Goal: Task Accomplishment & Management: Use online tool/utility

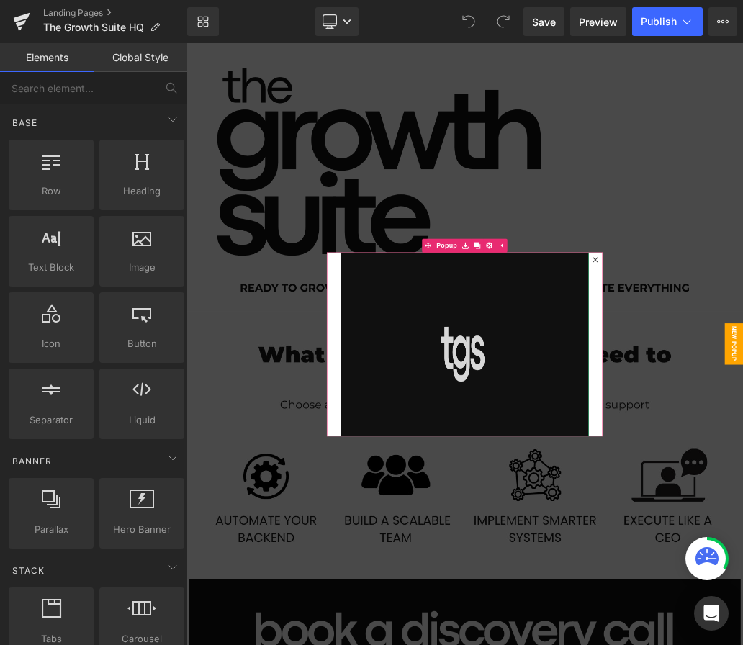
scroll to position [122, 0]
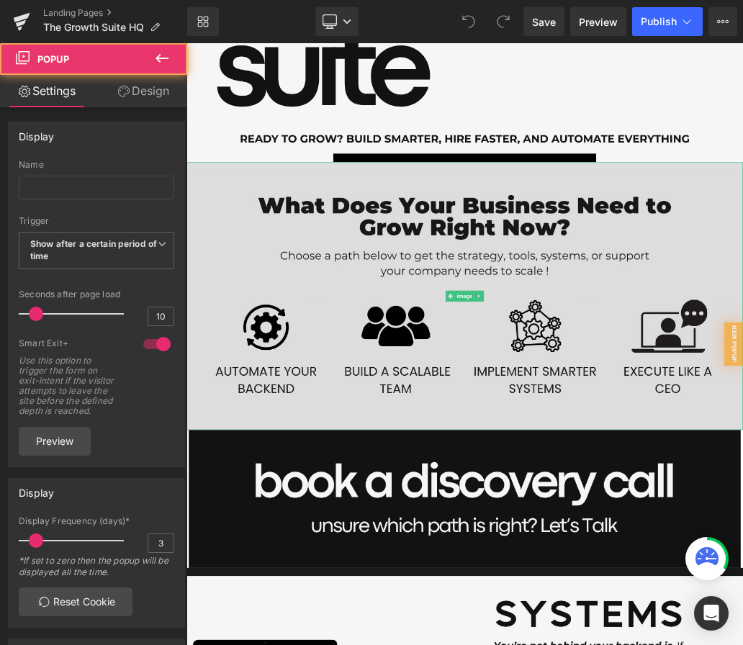
scroll to position [376, 0]
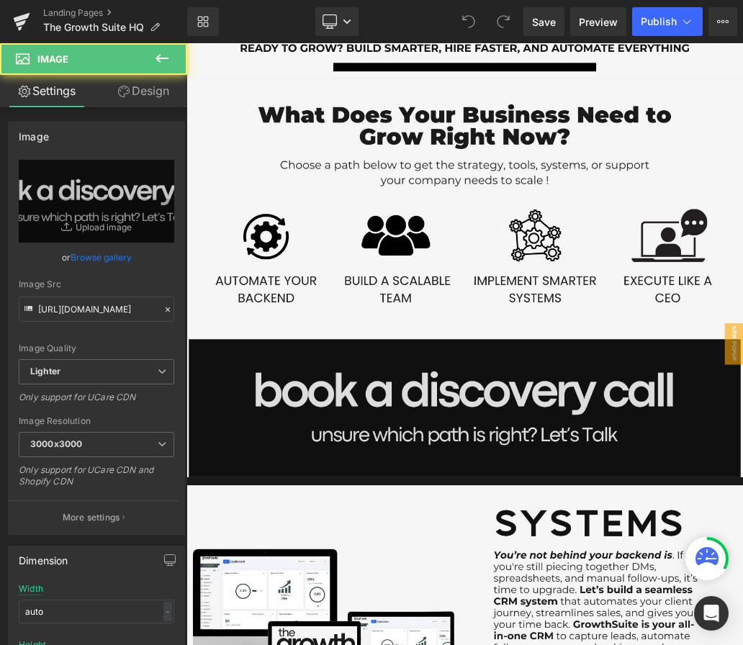
click at [569, 558] on img at bounding box center [622, 614] width 864 height 216
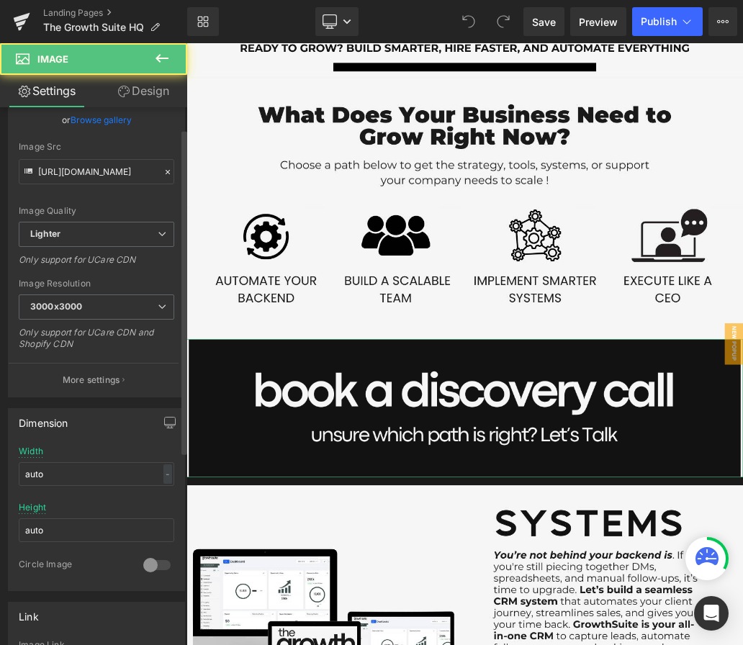
scroll to position [295, 0]
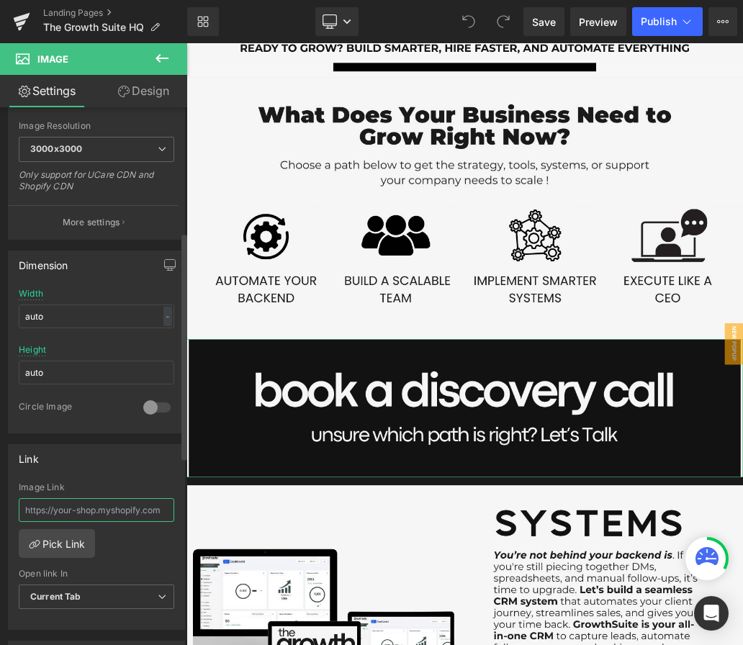
click at [78, 514] on input "text" at bounding box center [97, 510] width 156 height 24
paste input "[URL][DOMAIN_NAME]"
type input "[URL][DOMAIN_NAME]"
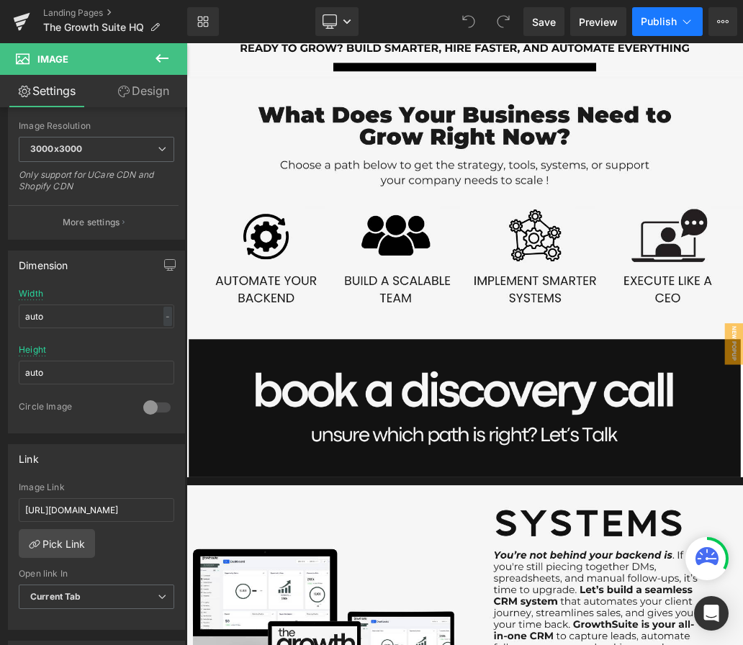
click at [659, 19] on span "Publish" at bounding box center [659, 22] width 36 height 12
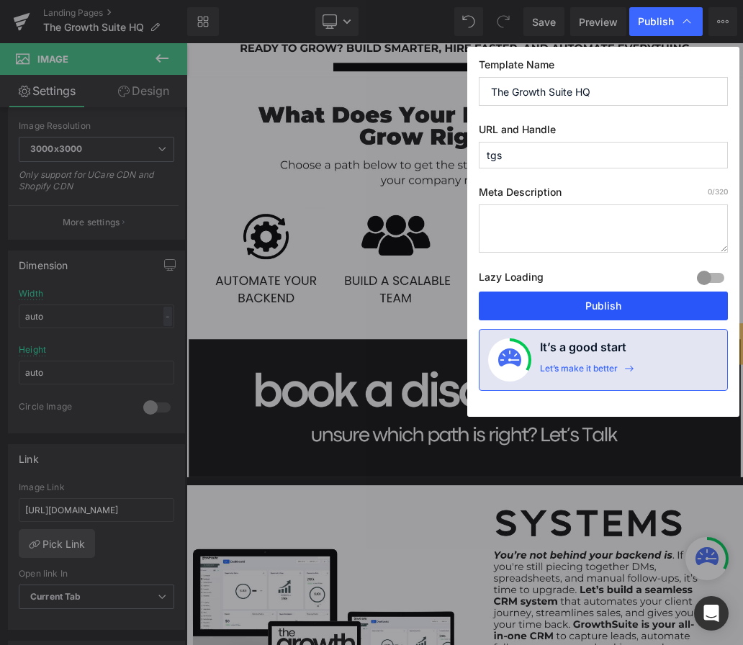
click at [534, 311] on button "Publish" at bounding box center [603, 306] width 249 height 29
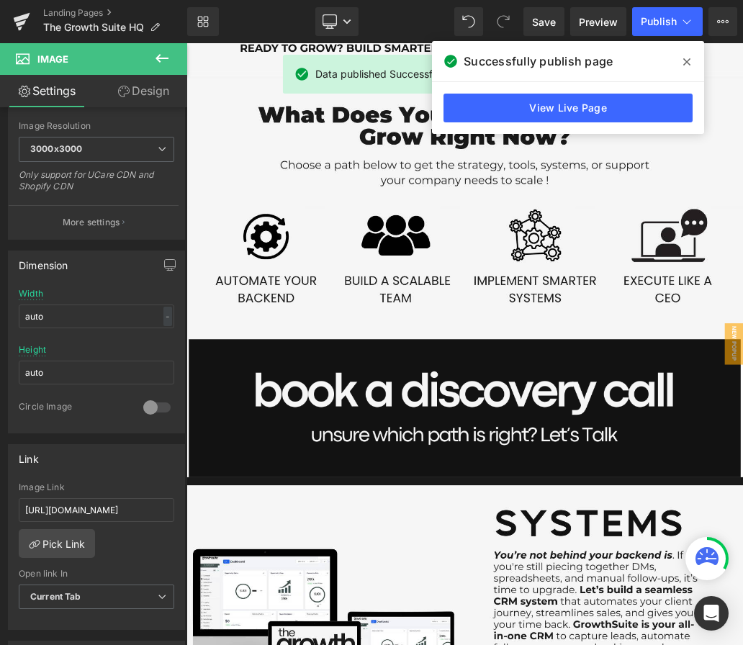
click at [688, 63] on icon at bounding box center [686, 62] width 7 height 12
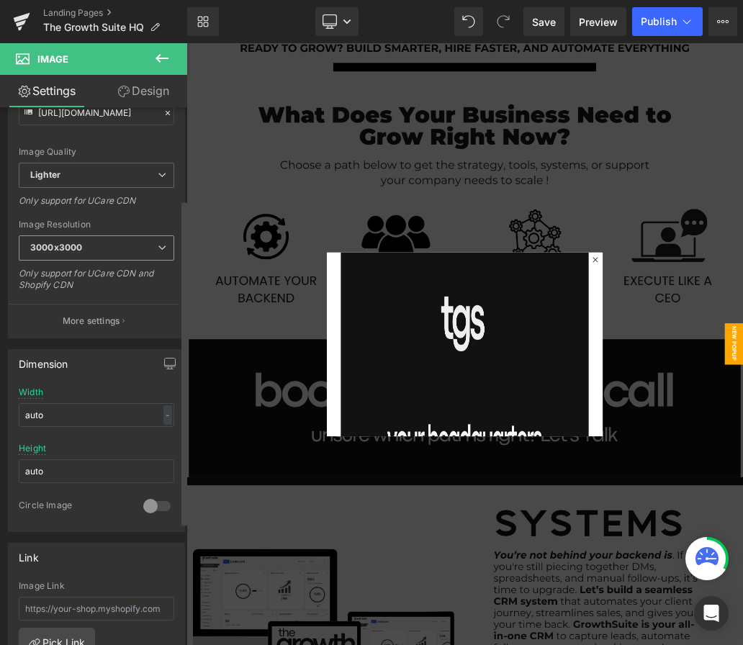
scroll to position [347, 0]
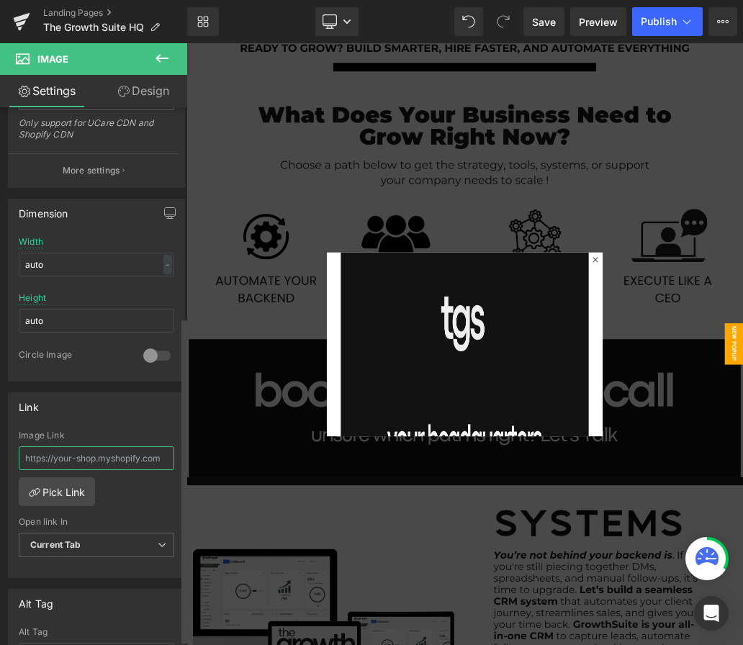
click at [114, 456] on input "text" at bounding box center [97, 458] width 156 height 24
paste input "[URL][DOMAIN_NAME]"
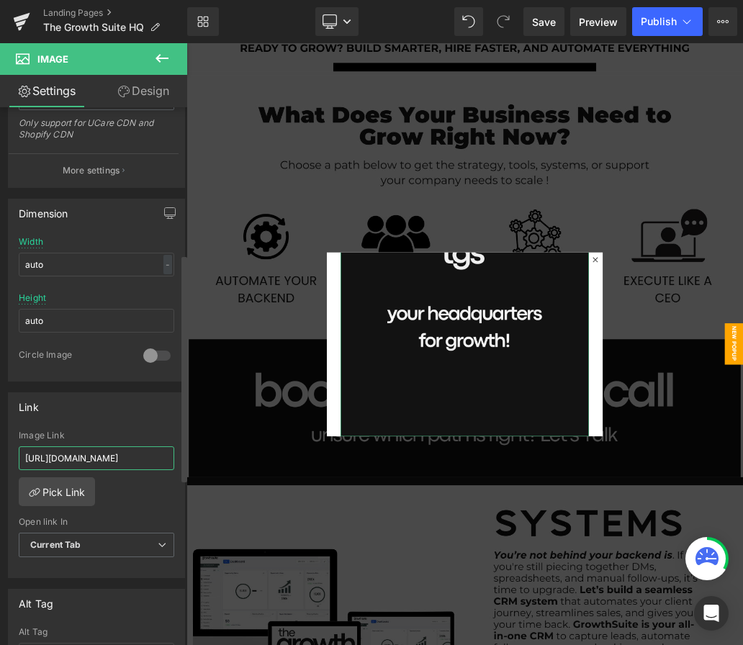
scroll to position [0, 13]
type input "[URL][DOMAIN_NAME]"
click at [681, 22] on icon at bounding box center [687, 21] width 14 height 14
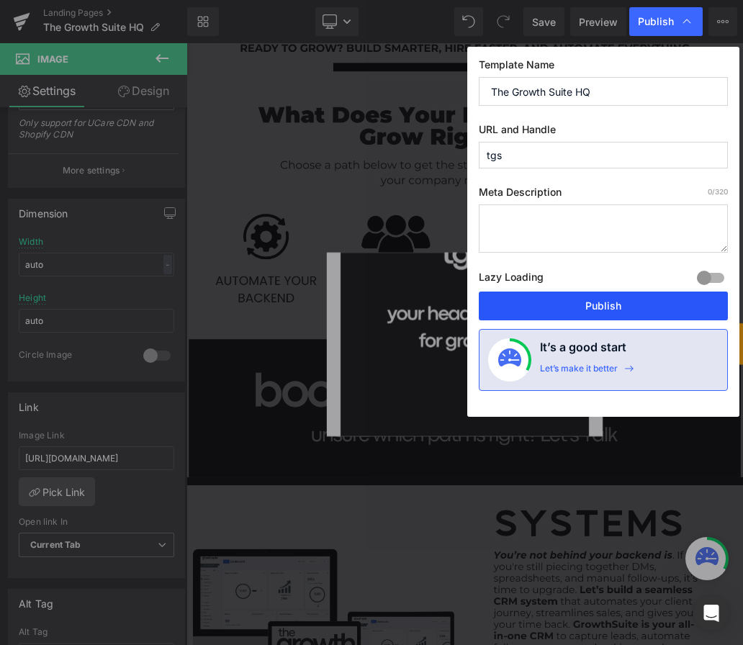
click at [580, 311] on button "Publish" at bounding box center [603, 306] width 249 height 29
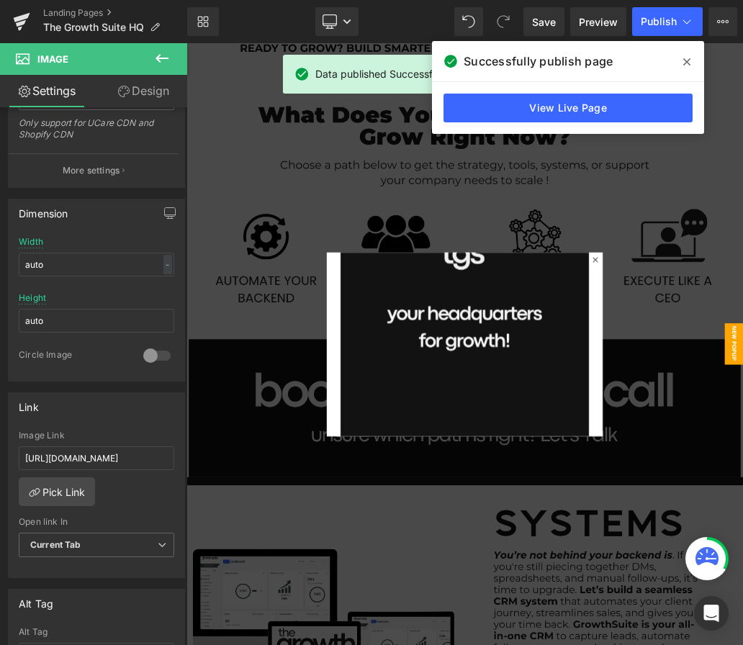
click at [690, 61] on icon at bounding box center [686, 62] width 7 height 12
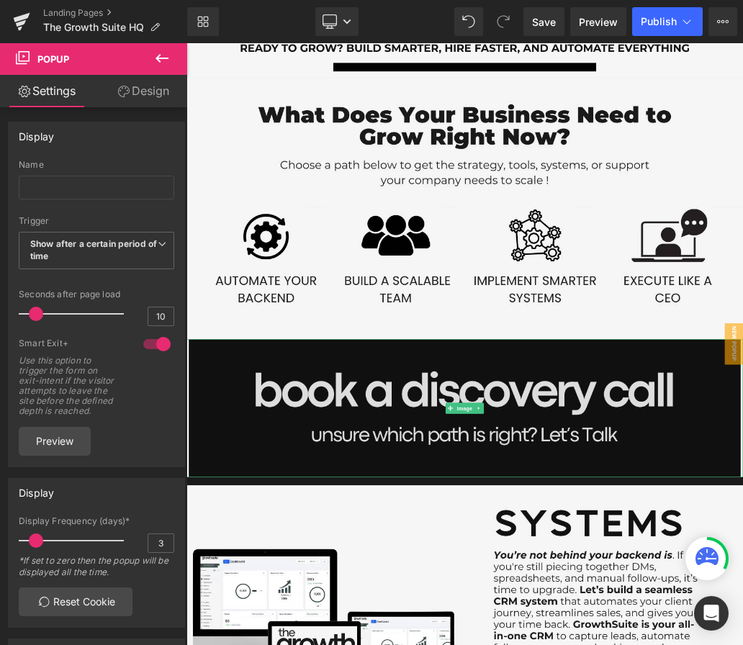
click at [605, 535] on img at bounding box center [622, 614] width 864 height 216
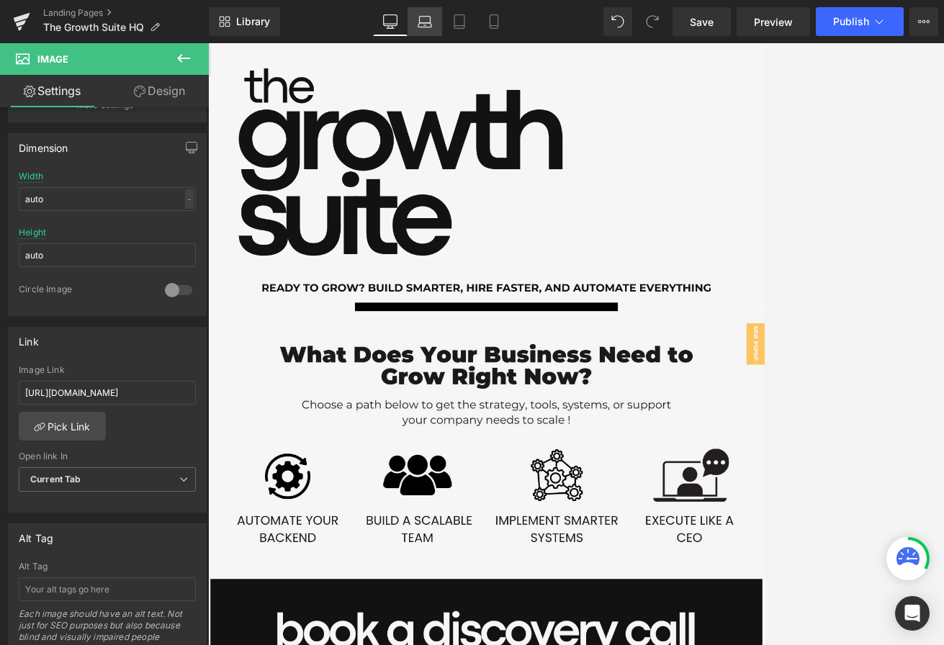
click at [421, 23] on icon at bounding box center [425, 21] width 14 height 14
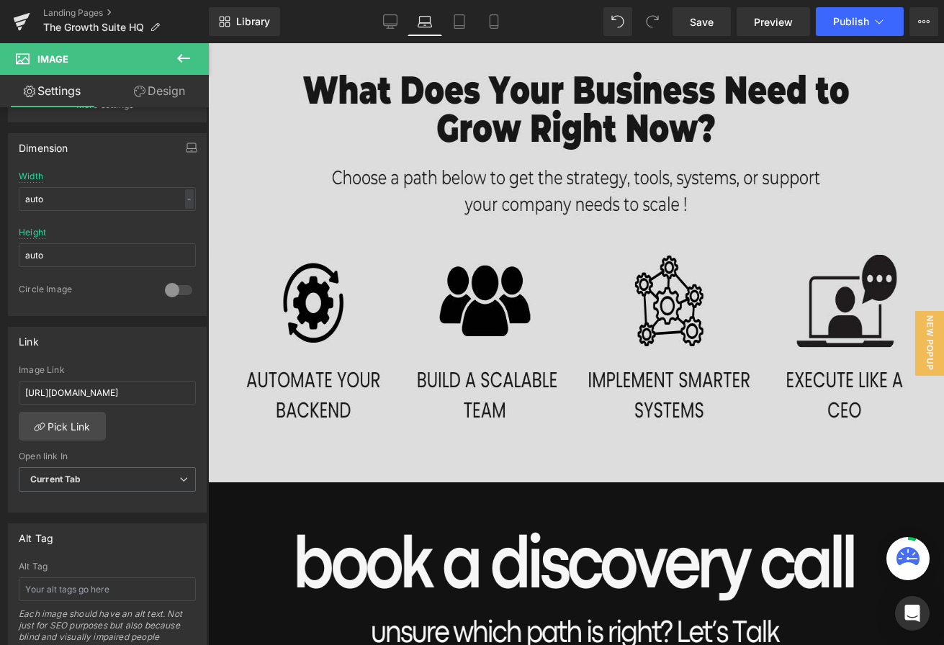
scroll to position [541, 0]
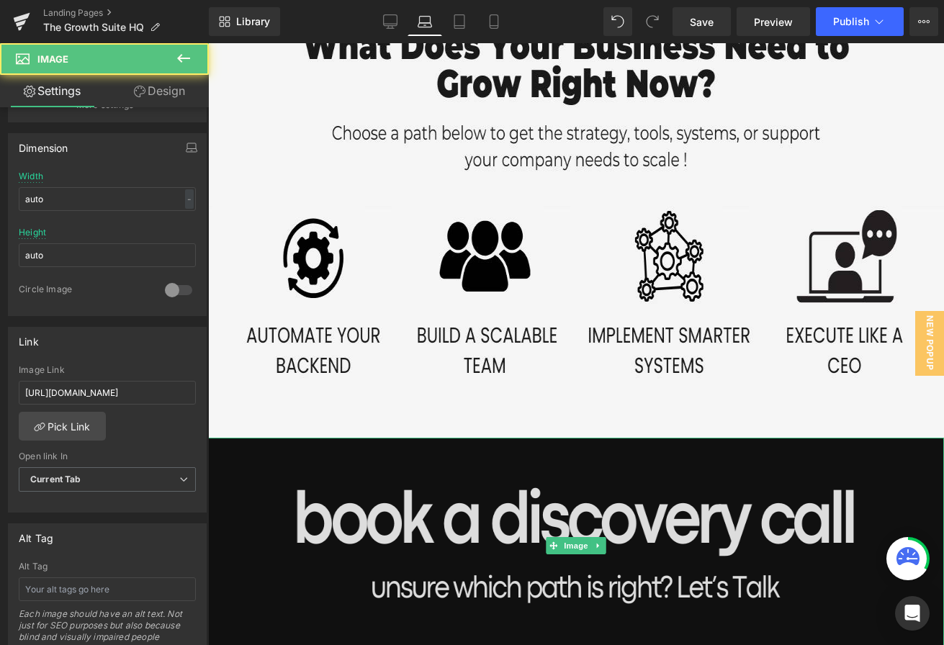
click at [524, 503] on img at bounding box center [576, 546] width 736 height 216
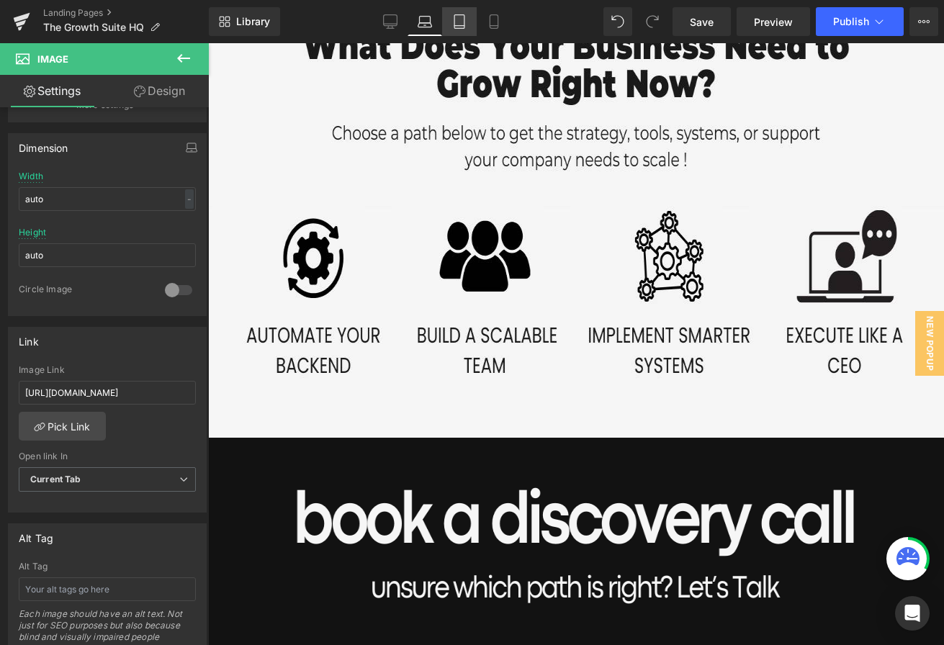
click at [464, 17] on icon at bounding box center [459, 22] width 10 height 14
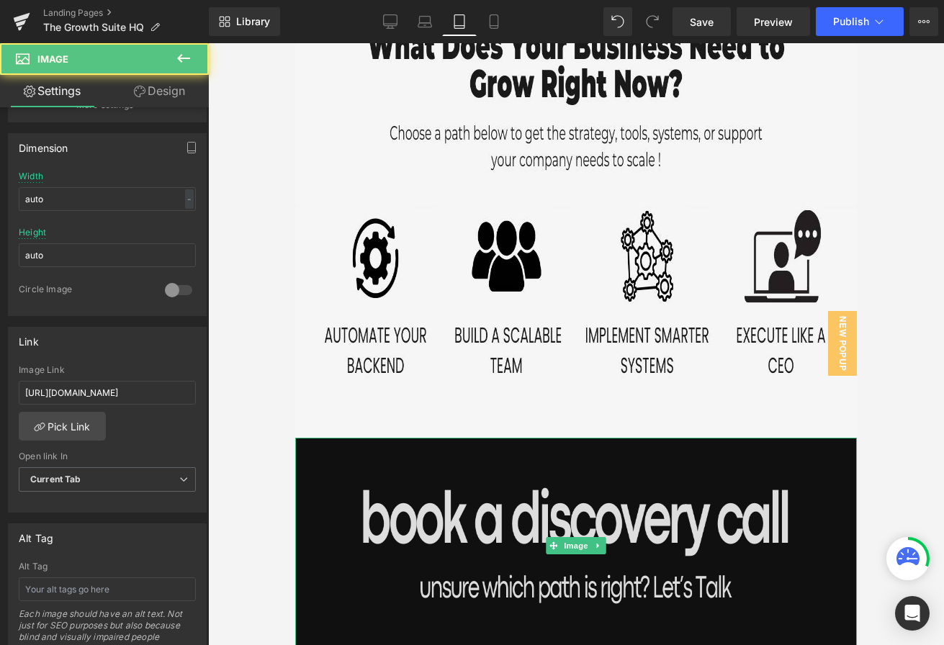
click at [503, 500] on img at bounding box center [576, 546] width 562 height 216
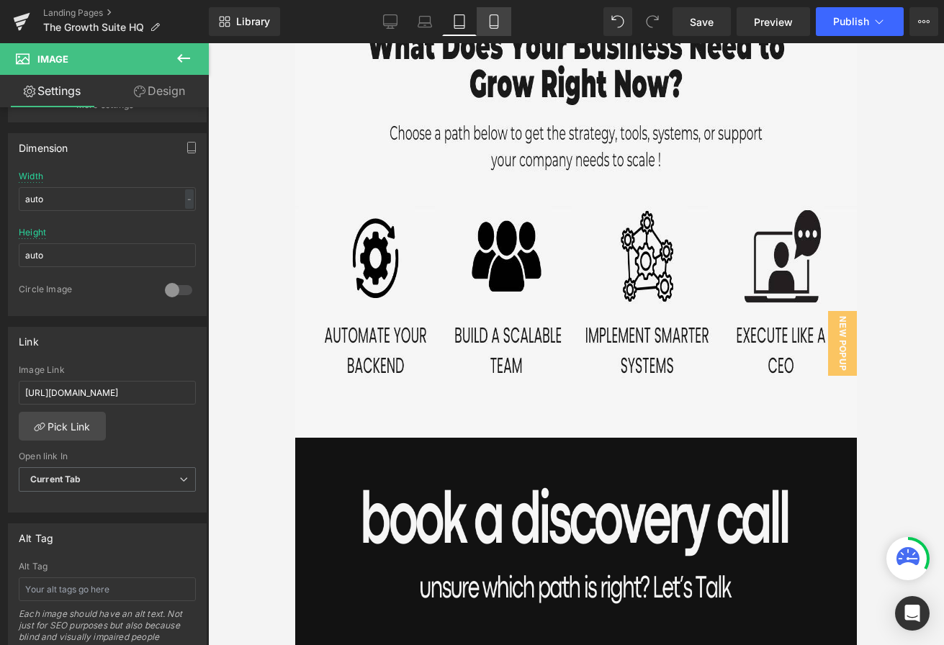
click at [493, 26] on icon at bounding box center [494, 26] width 8 height 0
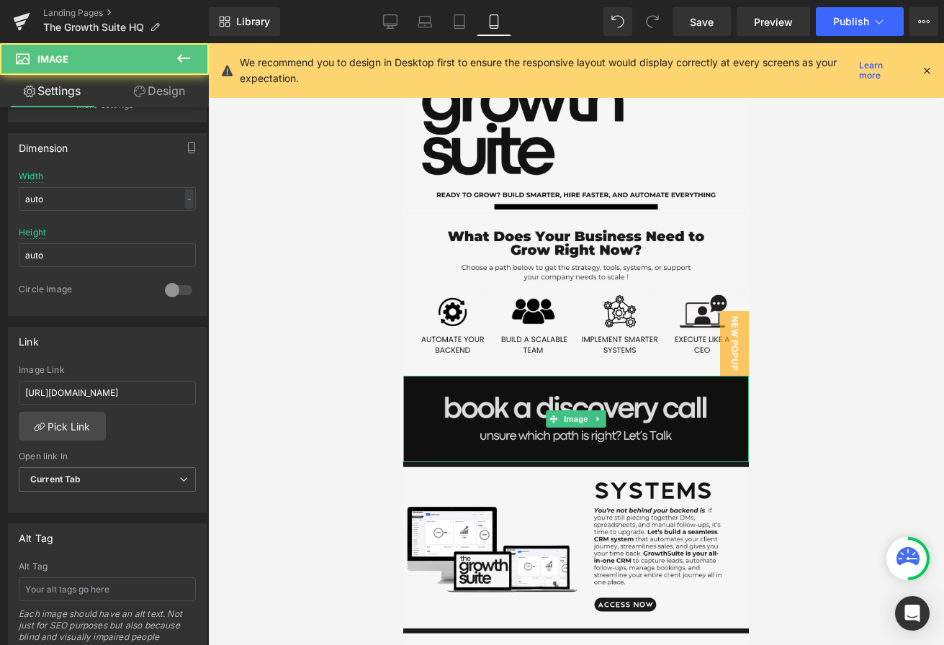
click at [505, 439] on img at bounding box center [576, 419] width 346 height 86
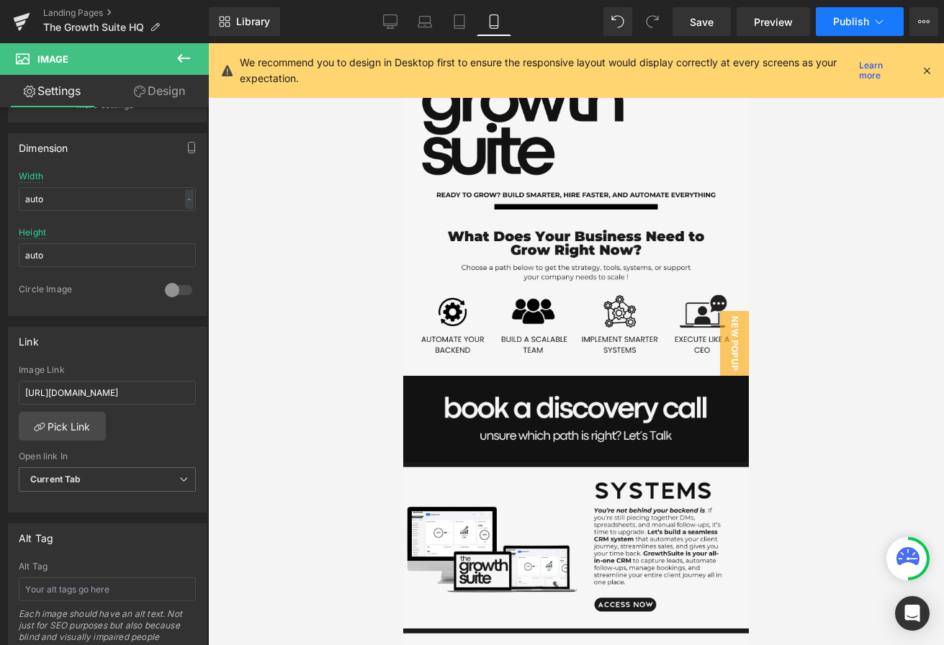
click at [742, 19] on span "Publish" at bounding box center [851, 22] width 36 height 12
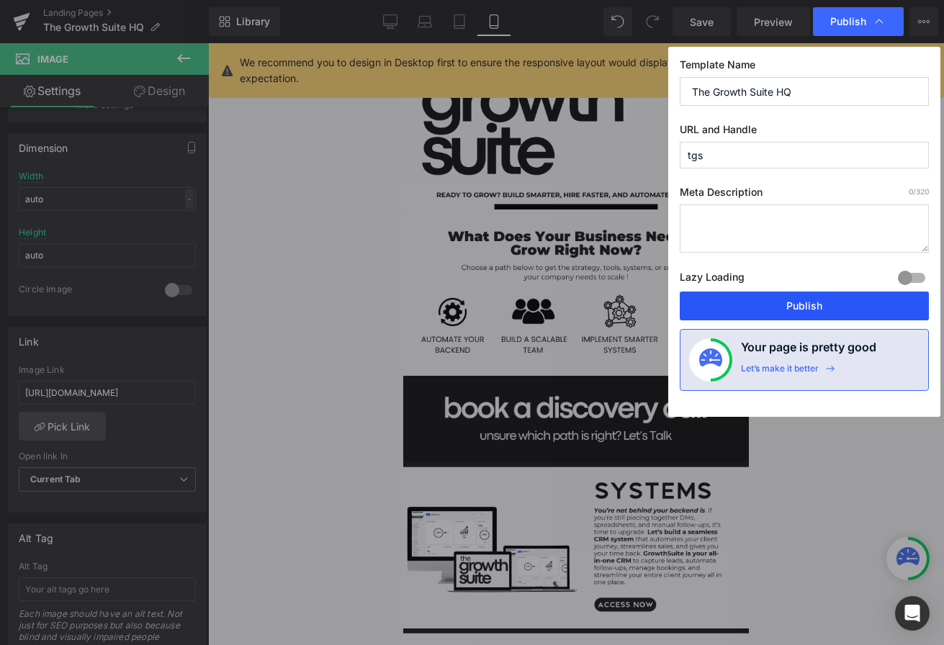
click at [719, 307] on button "Publish" at bounding box center [804, 306] width 249 height 29
